Goal: Information Seeking & Learning: Learn about a topic

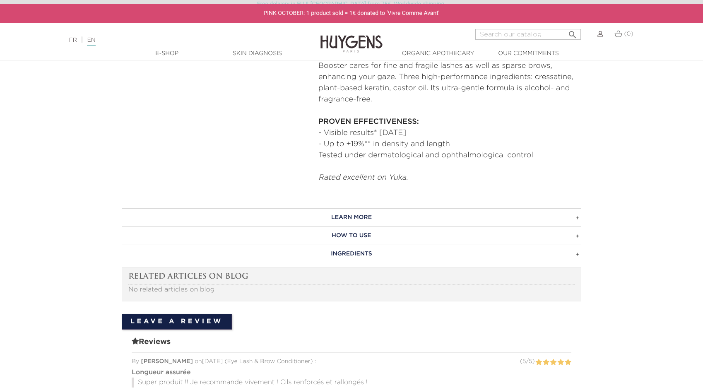
scroll to position [381, 0]
click at [404, 248] on h3 "INGREDIENTS" at bounding box center [351, 252] width 459 height 18
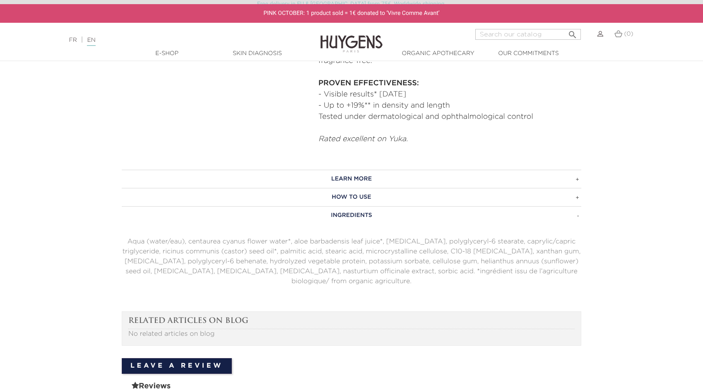
scroll to position [421, 0]
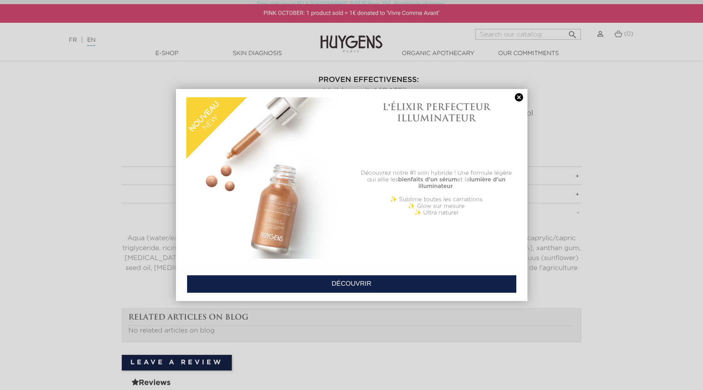
click at [519, 95] on link at bounding box center [519, 97] width 12 height 9
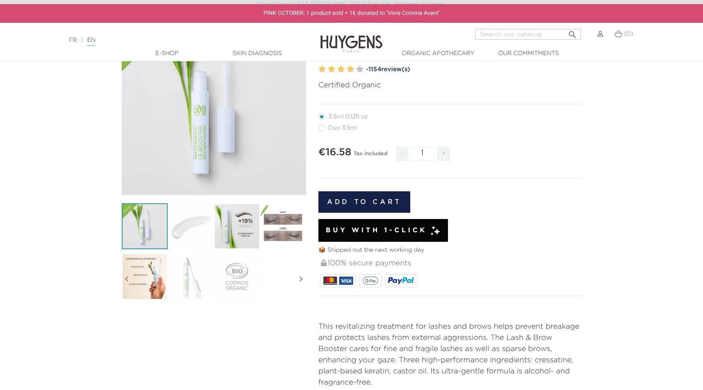
scroll to position [96, 0]
click at [276, 220] on img at bounding box center [283, 227] width 46 height 46
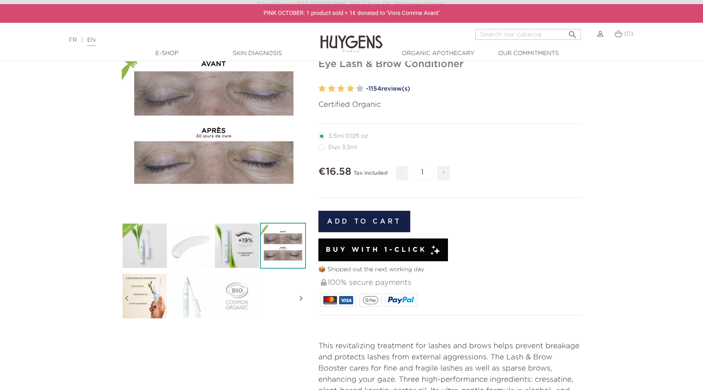
scroll to position [0, 0]
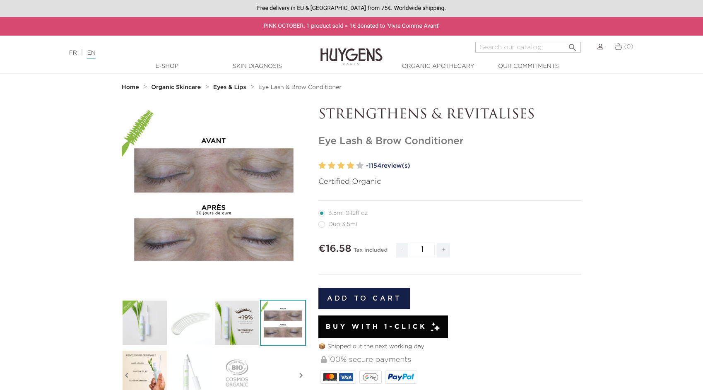
click at [353, 51] on img at bounding box center [351, 51] width 62 height 32
